Goal: Transaction & Acquisition: Book appointment/travel/reservation

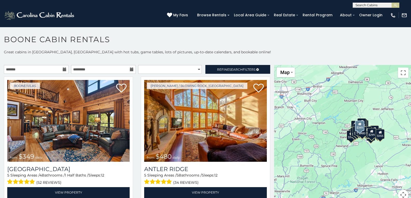
scroll to position [3, 0]
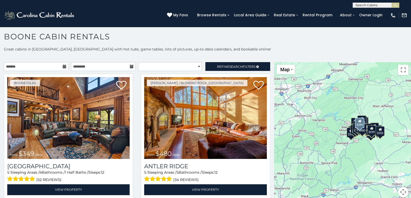
click at [134, 174] on div "Boone/Vilas from $349 daily Diamond Creek Lodge 5 Sleeping Areas / 4 Bathrooms …" at bounding box center [68, 138] width 137 height 128
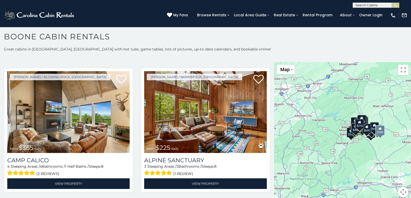
scroll to position [1710, 0]
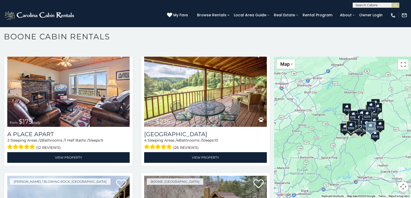
scroll to position [4016, 0]
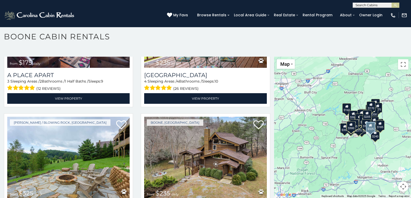
click at [137, 143] on div "Boone, NC from $235 daily Grandmas Riverside Getaway 3 Sleeping Areas / 3 Bathr…" at bounding box center [205, 178] width 137 height 128
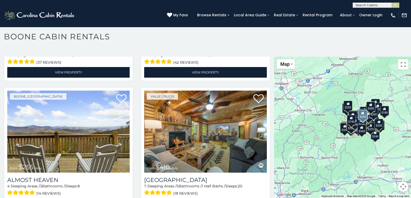
scroll to position [1161, 0]
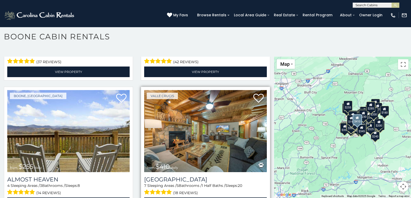
click at [193, 110] on img at bounding box center [205, 131] width 122 height 82
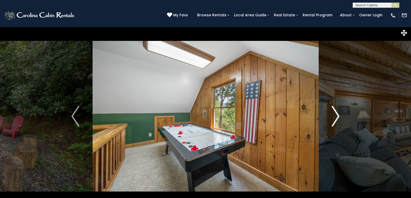
click at [333, 109] on img "Next" at bounding box center [335, 116] width 8 height 21
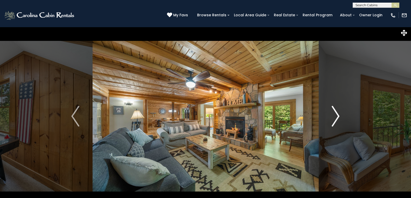
click at [337, 114] on img "Next" at bounding box center [335, 116] width 8 height 21
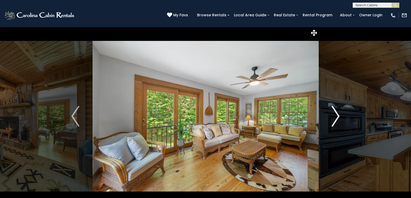
click at [336, 114] on img "Next" at bounding box center [335, 116] width 8 height 21
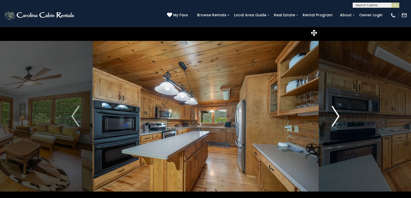
click at [338, 117] on img "Next" at bounding box center [335, 116] width 8 height 21
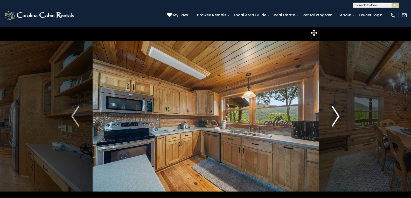
click at [338, 117] on img "Next" at bounding box center [335, 116] width 8 height 21
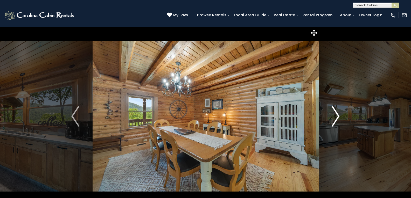
click at [338, 117] on img "Next" at bounding box center [335, 116] width 8 height 21
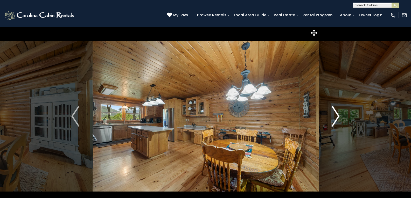
click at [339, 116] on img "Next" at bounding box center [335, 116] width 8 height 21
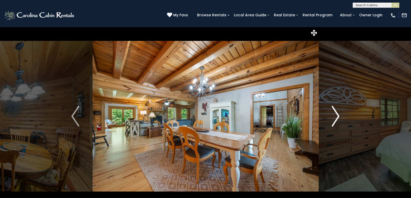
click at [339, 116] on img "Next" at bounding box center [335, 116] width 8 height 21
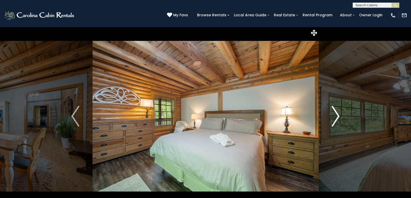
click at [339, 116] on img "Next" at bounding box center [335, 116] width 8 height 21
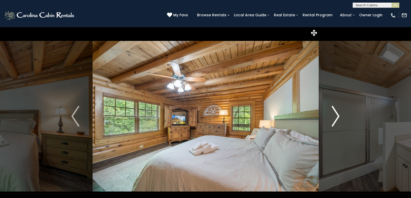
click at [338, 115] on img "Next" at bounding box center [335, 116] width 8 height 21
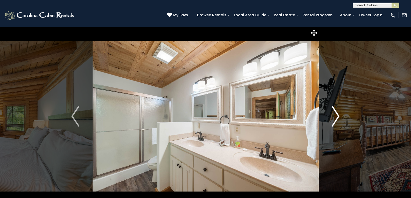
click at [338, 116] on img "Next" at bounding box center [335, 116] width 8 height 21
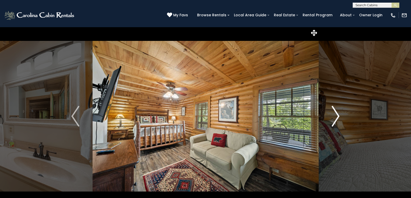
click at [338, 116] on img "Next" at bounding box center [335, 116] width 8 height 21
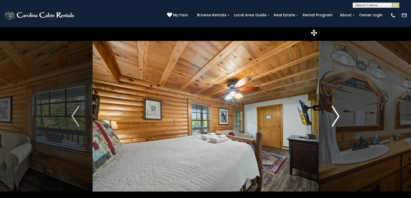
click at [338, 116] on img "Next" at bounding box center [335, 116] width 8 height 21
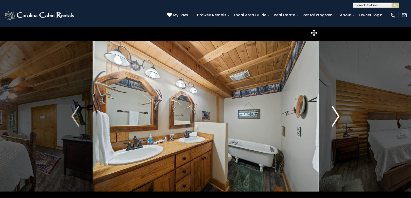
click at [338, 116] on img "Next" at bounding box center [335, 116] width 8 height 21
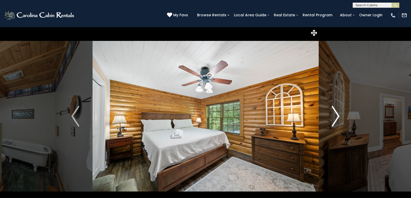
click at [338, 116] on img "Next" at bounding box center [335, 116] width 8 height 21
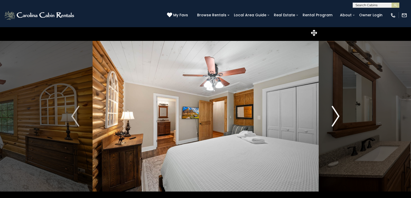
click at [338, 116] on img "Next" at bounding box center [335, 116] width 8 height 21
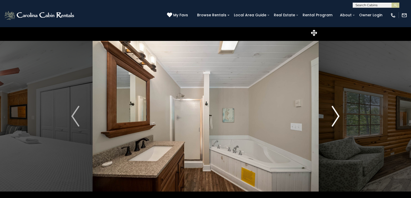
click at [338, 116] on img "Next" at bounding box center [335, 116] width 8 height 21
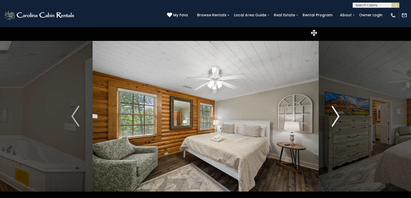
click at [338, 116] on img "Next" at bounding box center [335, 116] width 8 height 21
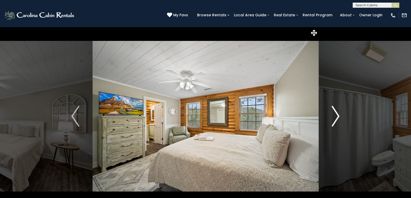
click at [338, 116] on img "Next" at bounding box center [335, 116] width 8 height 21
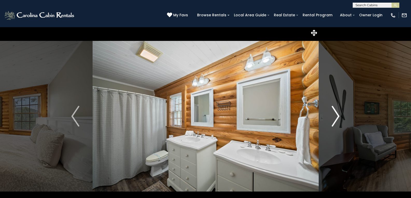
click at [338, 116] on img "Next" at bounding box center [335, 116] width 8 height 21
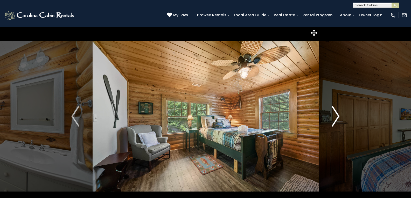
click at [338, 116] on img "Next" at bounding box center [335, 116] width 8 height 21
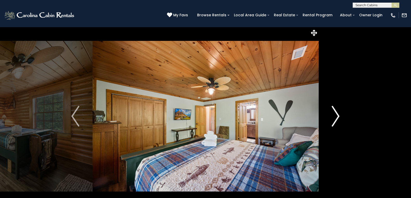
drag, startPoint x: 338, startPoint y: 116, endPoint x: 318, endPoint y: 117, distance: 19.5
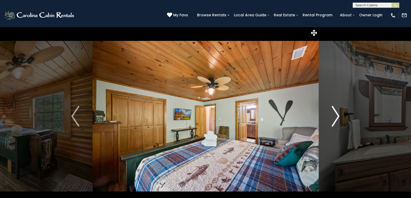
click at [318, 117] on button "Next" at bounding box center [335, 116] width 34 height 179
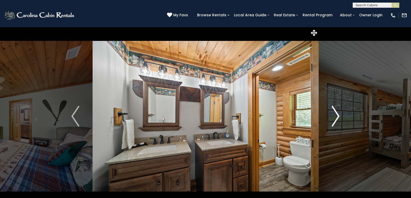
click at [337, 116] on img "Next" at bounding box center [335, 116] width 8 height 21
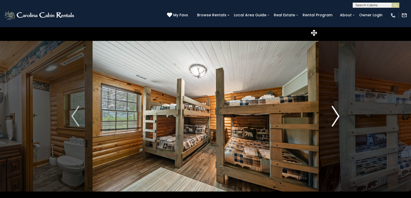
click at [337, 116] on img "Next" at bounding box center [335, 116] width 8 height 21
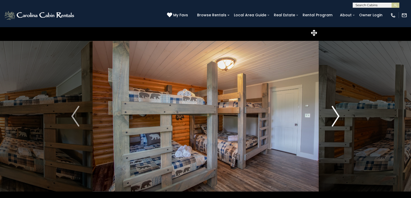
click at [337, 116] on img "Next" at bounding box center [335, 116] width 8 height 21
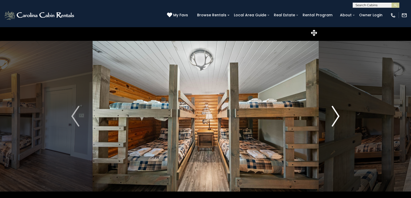
click at [337, 116] on img "Next" at bounding box center [335, 116] width 8 height 21
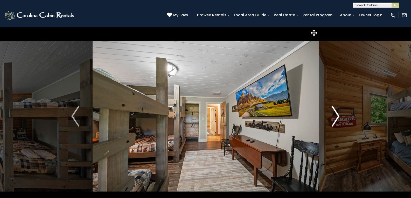
click at [337, 116] on img "Next" at bounding box center [335, 116] width 8 height 21
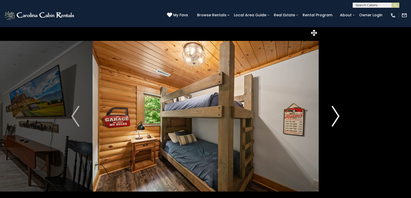
click at [337, 116] on img "Next" at bounding box center [335, 116] width 8 height 21
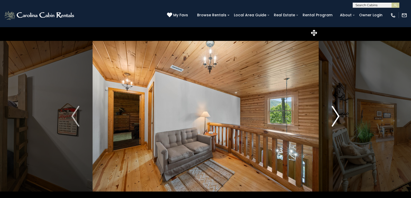
click at [337, 116] on img "Next" at bounding box center [335, 116] width 8 height 21
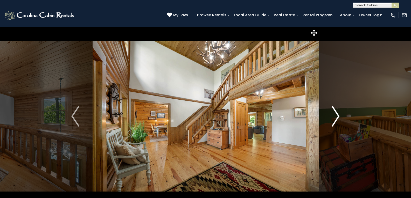
click at [337, 116] on img "Next" at bounding box center [335, 116] width 8 height 21
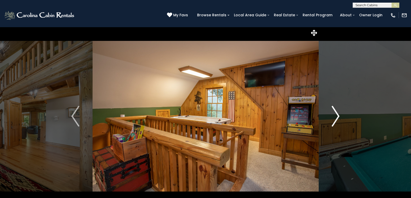
click at [337, 116] on img "Next" at bounding box center [335, 116] width 8 height 21
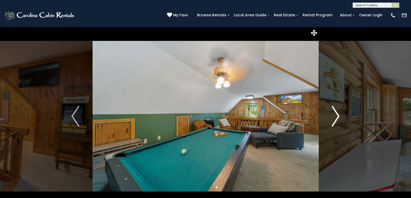
click at [337, 116] on img "Next" at bounding box center [335, 116] width 8 height 21
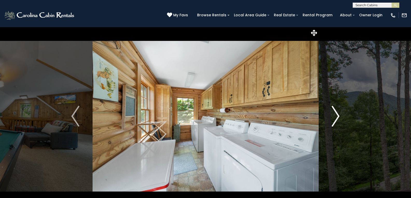
click at [337, 116] on img "Next" at bounding box center [335, 116] width 8 height 21
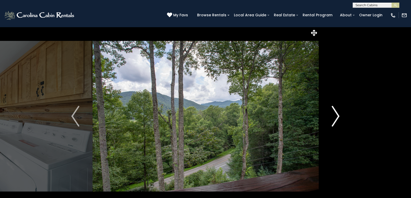
click at [337, 116] on img "Next" at bounding box center [335, 116] width 8 height 21
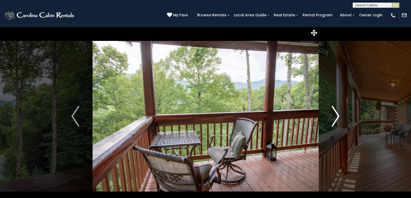
click at [337, 116] on img "Next" at bounding box center [335, 116] width 8 height 21
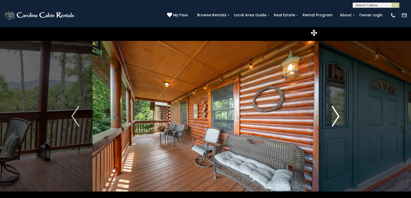
click at [337, 116] on img "Next" at bounding box center [335, 116] width 8 height 21
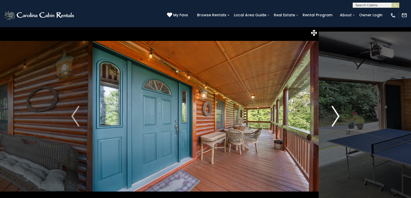
click at [337, 116] on img "Next" at bounding box center [335, 116] width 8 height 21
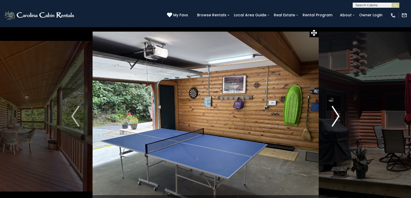
click at [337, 116] on img "Next" at bounding box center [335, 116] width 8 height 21
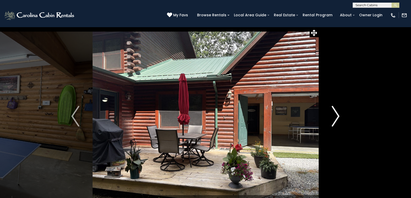
click at [337, 115] on img "Next" at bounding box center [335, 116] width 8 height 21
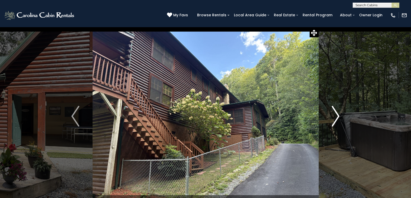
click at [337, 115] on img "Next" at bounding box center [335, 116] width 8 height 21
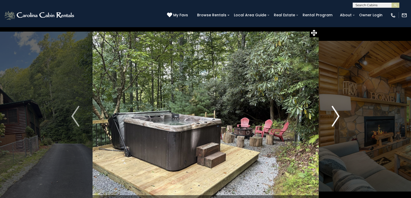
click at [337, 115] on img "Next" at bounding box center [335, 116] width 8 height 21
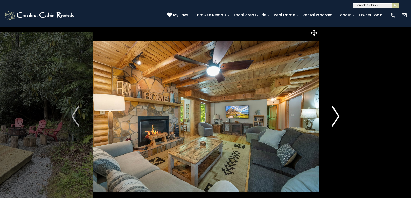
click at [337, 115] on img "Next" at bounding box center [335, 116] width 8 height 21
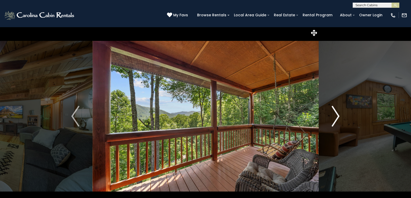
click at [337, 115] on img "Next" at bounding box center [335, 116] width 8 height 21
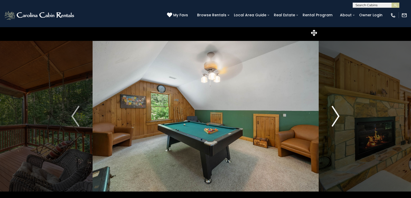
click at [337, 115] on img "Next" at bounding box center [335, 116] width 8 height 21
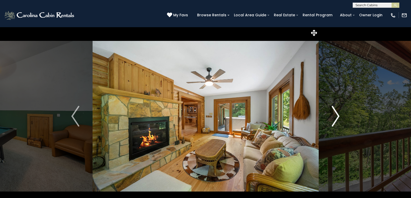
click at [337, 115] on img "Next" at bounding box center [335, 116] width 8 height 21
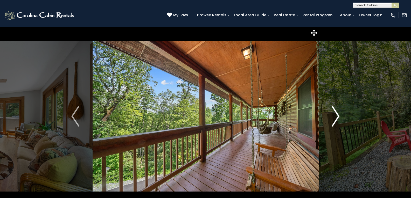
click at [337, 115] on img "Next" at bounding box center [335, 116] width 8 height 21
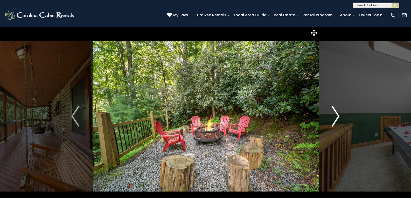
click at [337, 115] on img "Next" at bounding box center [335, 116] width 8 height 21
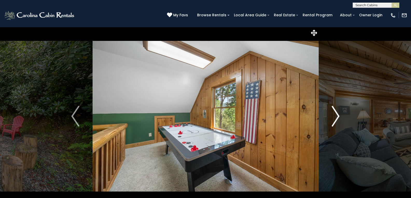
click at [337, 115] on img "Next" at bounding box center [335, 116] width 8 height 21
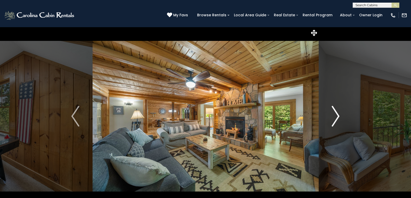
click at [337, 115] on img "Next" at bounding box center [335, 116] width 8 height 21
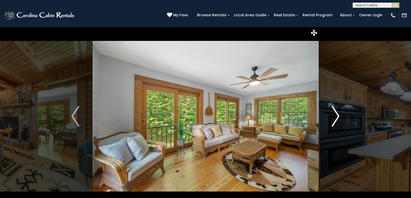
click at [337, 115] on img "Next" at bounding box center [335, 116] width 8 height 21
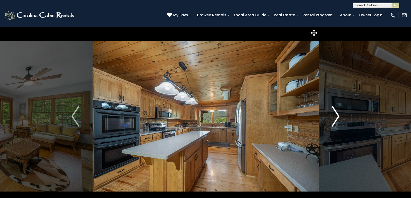
click at [337, 115] on img "Next" at bounding box center [335, 116] width 8 height 21
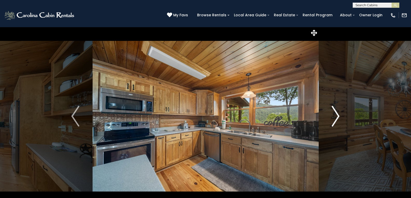
click at [337, 115] on img "Next" at bounding box center [335, 116] width 8 height 21
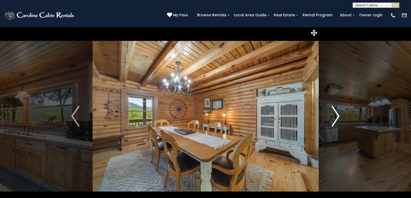
click at [337, 115] on img "Next" at bounding box center [335, 116] width 8 height 21
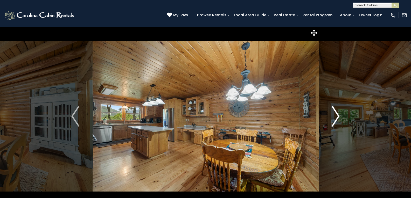
click at [337, 115] on img "Next" at bounding box center [335, 116] width 8 height 21
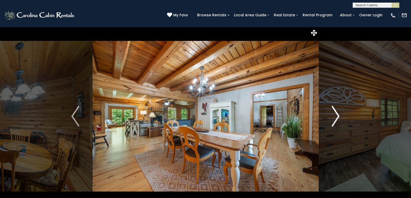
click at [337, 115] on img "Next" at bounding box center [335, 116] width 8 height 21
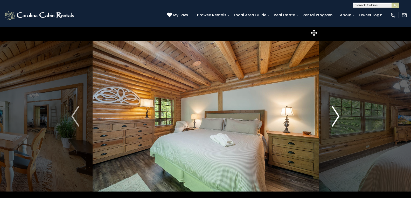
click at [337, 115] on img "Next" at bounding box center [335, 116] width 8 height 21
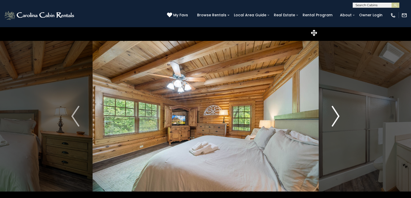
click at [337, 115] on img "Next" at bounding box center [335, 116] width 8 height 21
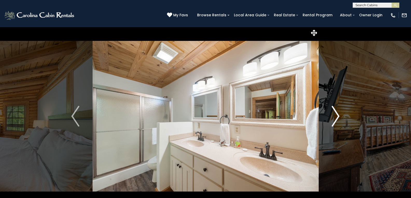
click at [337, 115] on img "Next" at bounding box center [335, 116] width 8 height 21
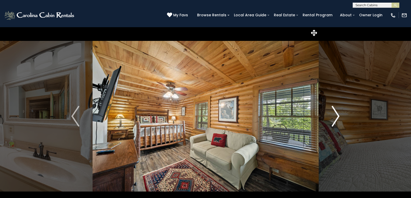
click at [337, 115] on img "Next" at bounding box center [335, 116] width 8 height 21
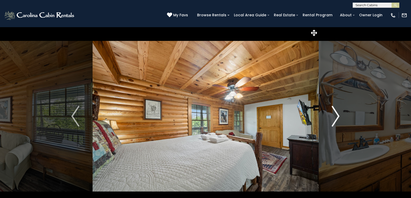
click at [337, 115] on img "Next" at bounding box center [335, 116] width 8 height 21
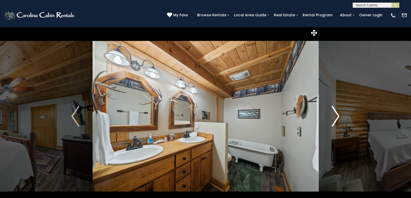
click at [337, 115] on img "Next" at bounding box center [335, 116] width 8 height 21
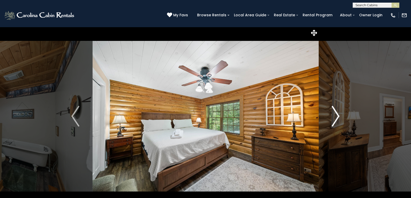
click at [337, 115] on img "Next" at bounding box center [335, 116] width 8 height 21
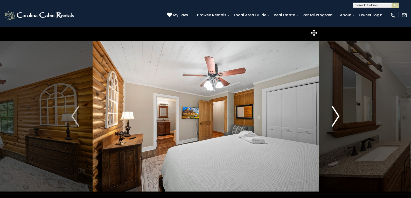
click at [337, 115] on img "Next" at bounding box center [335, 116] width 8 height 21
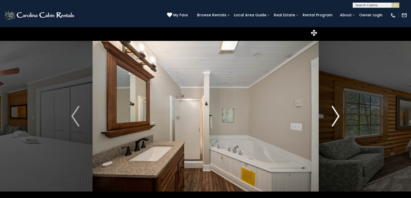
click at [337, 115] on img "Next" at bounding box center [335, 116] width 8 height 21
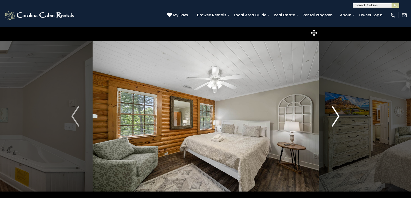
click at [337, 115] on img "Next" at bounding box center [335, 116] width 8 height 21
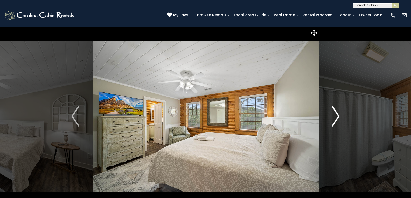
click at [337, 115] on img "Next" at bounding box center [335, 116] width 8 height 21
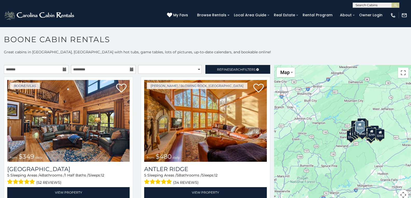
scroll to position [3, 0]
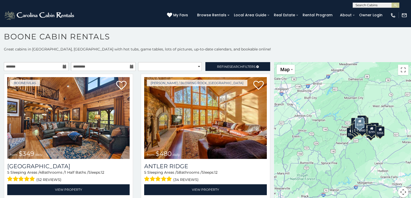
click at [132, 187] on div "Boone/Vilas from $349 daily Diamond Creek Lodge 5 Sleeping Areas / 4 Bathrooms …" at bounding box center [68, 138] width 137 height 128
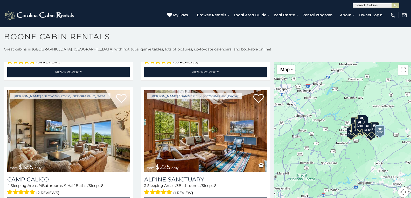
scroll to position [1690, 0]
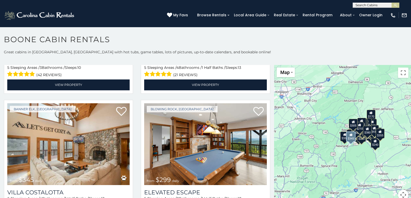
scroll to position [2081, 0]
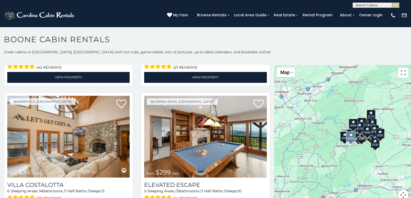
click at [134, 170] on div "Banner Elk, NC from $345 daily Villa Costalotta 6 Sleeping Areas / 4 Bathrooms …" at bounding box center [68, 157] width 137 height 128
drag, startPoint x: 133, startPoint y: 101, endPoint x: 135, endPoint y: 168, distance: 67.4
click at [137, 168] on div "Blowing Rock, NC from $299 daily Elevated Escape 5 Sleeping Areas / 3 Bathrooms…" at bounding box center [205, 157] width 137 height 128
click at [134, 128] on div "Banner Elk, NC from $345 daily Villa Costalotta 6 Sleeping Areas / 4 Bathrooms …" at bounding box center [68, 157] width 137 height 128
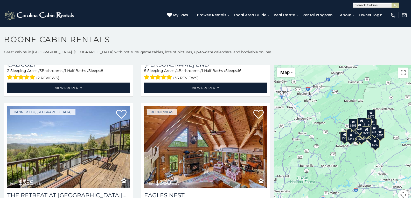
scroll to position [2703, 0]
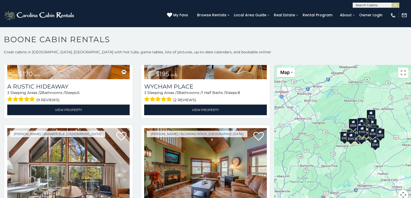
click at [274, 69] on div "$349 $480 $315 $425 $565 $355 $635 $675 $930 $400 $451 $330 $400 $485 $460 $395…" at bounding box center [342, 135] width 137 height 141
click at [65, 89] on div "Boone / Todd, NC from $170 daily A Rustic Hideaway 3 Sleeping Areas / 2 Bathroo…" at bounding box center [68, 58] width 137 height 128
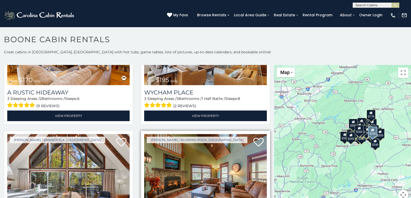
scroll to position [2697, 0]
